Goal: Find contact information: Find contact information

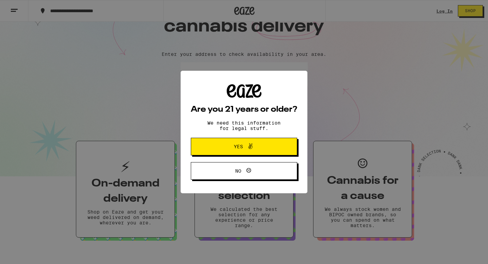
scroll to position [54, 0]
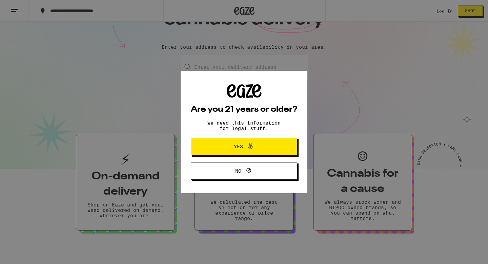
click at [223, 142] on button "Yes" at bounding box center [244, 147] width 106 height 18
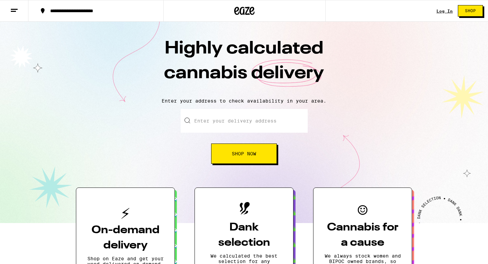
scroll to position [0, 0]
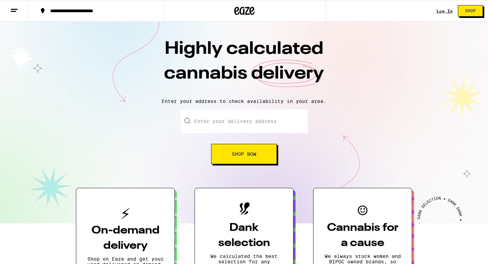
click at [14, 7] on icon at bounding box center [14, 10] width 8 height 8
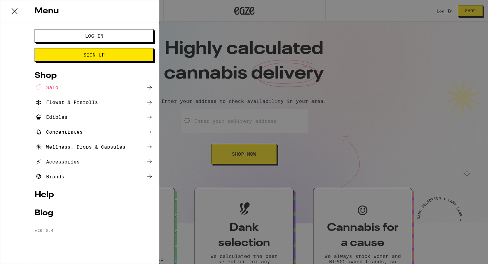
click at [10, 34] on div at bounding box center [14, 142] width 29 height 241
click at [178, 7] on div "Menu Log In Sign Up Shop Sale Flower & Prerolls Edibles Concentrates Wellness, …" at bounding box center [244, 132] width 488 height 264
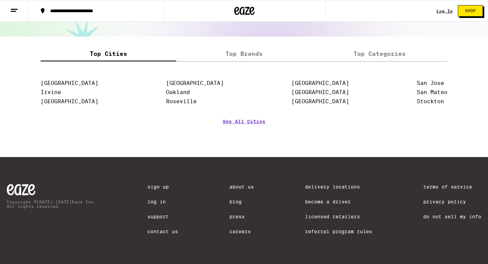
scroll to position [862, 0]
click at [156, 229] on link "Contact Us" at bounding box center [162, 231] width 30 height 5
